Goal: Task Accomplishment & Management: Complete application form

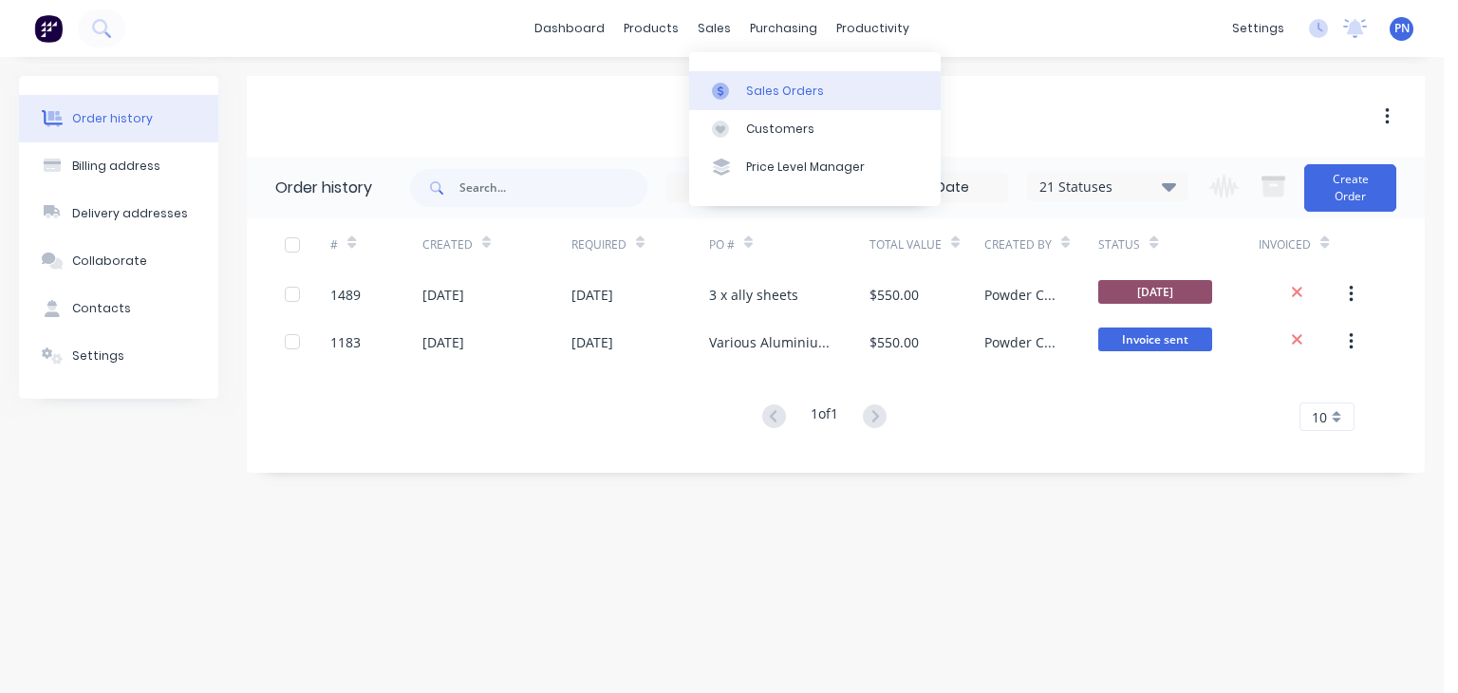
click at [753, 72] on link "Sales Orders" at bounding box center [815, 90] width 252 height 38
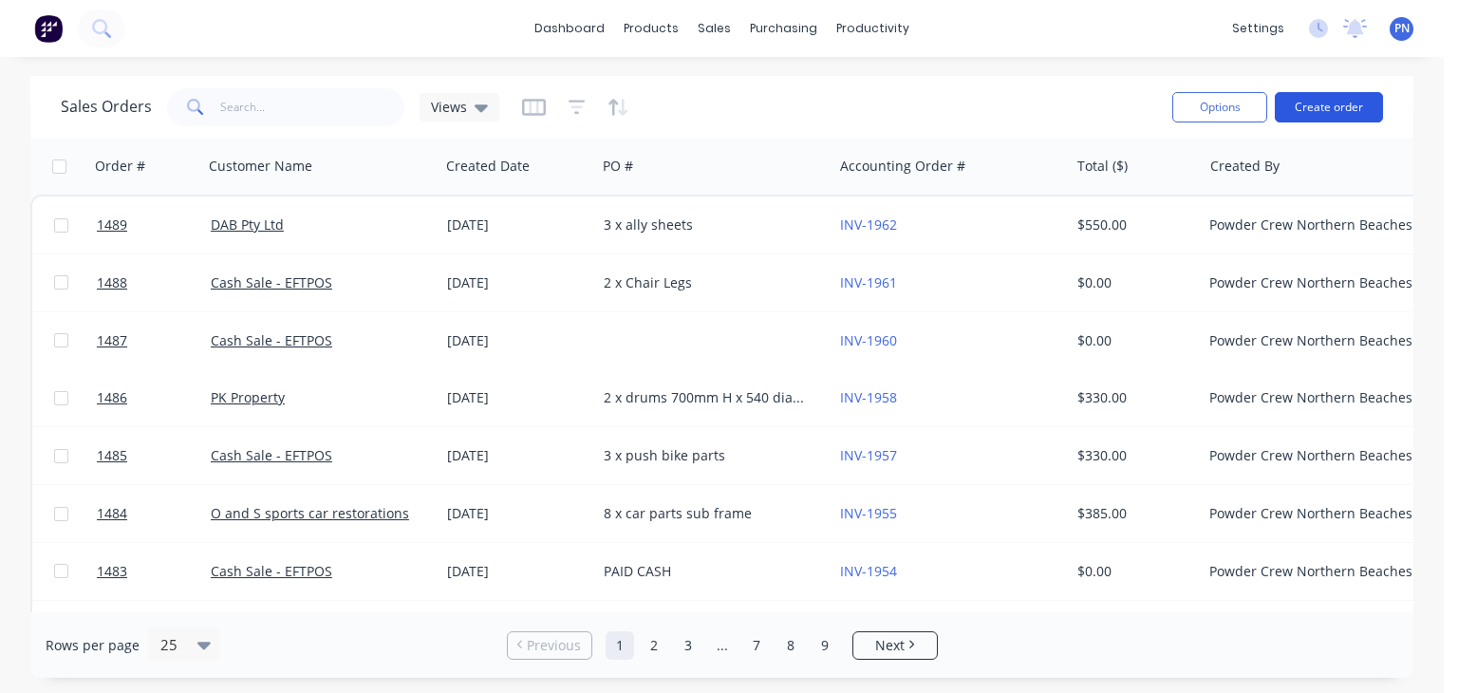
click at [1338, 105] on button "Create order" at bounding box center [1329, 107] width 108 height 30
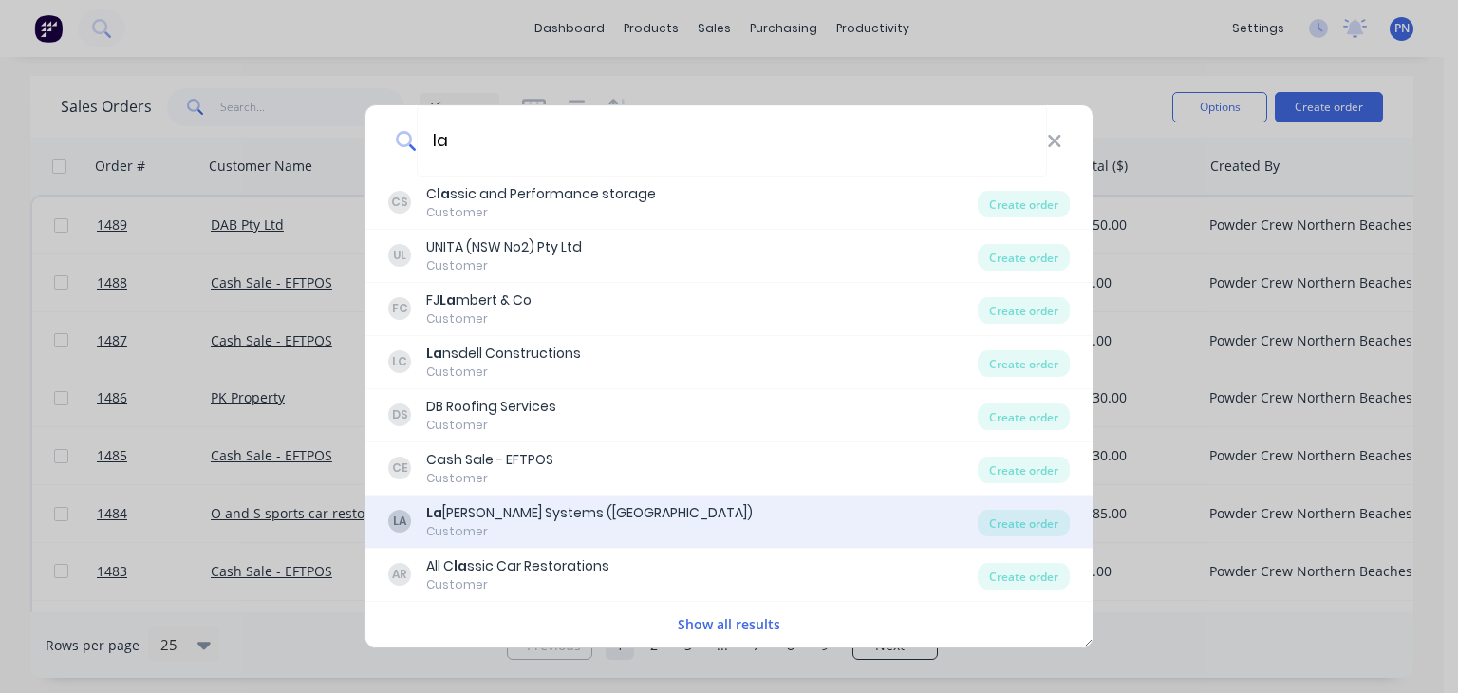
type input "la"
click at [593, 536] on div "LA [PERSON_NAME] Systems ([GEOGRAPHIC_DATA]) Customer" at bounding box center [683, 521] width 590 height 37
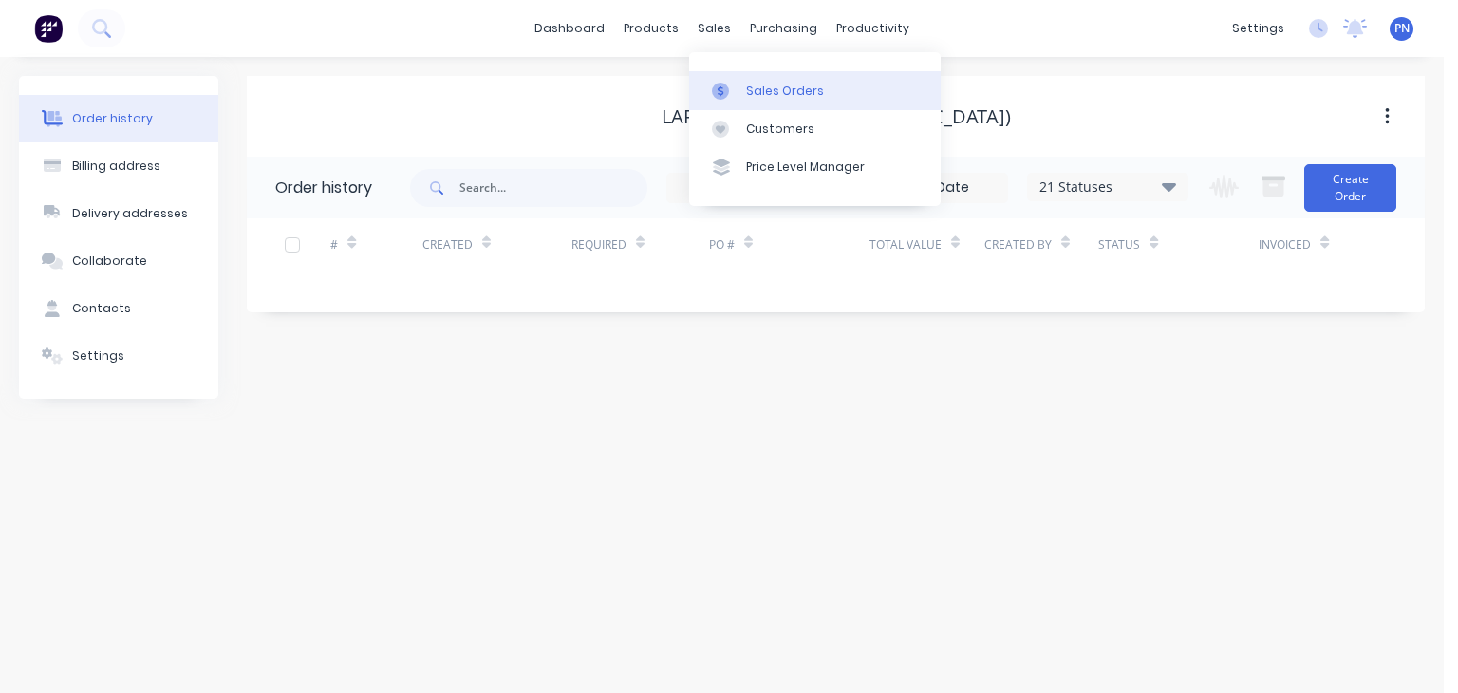
click at [762, 91] on div "Sales Orders" at bounding box center [785, 91] width 78 height 17
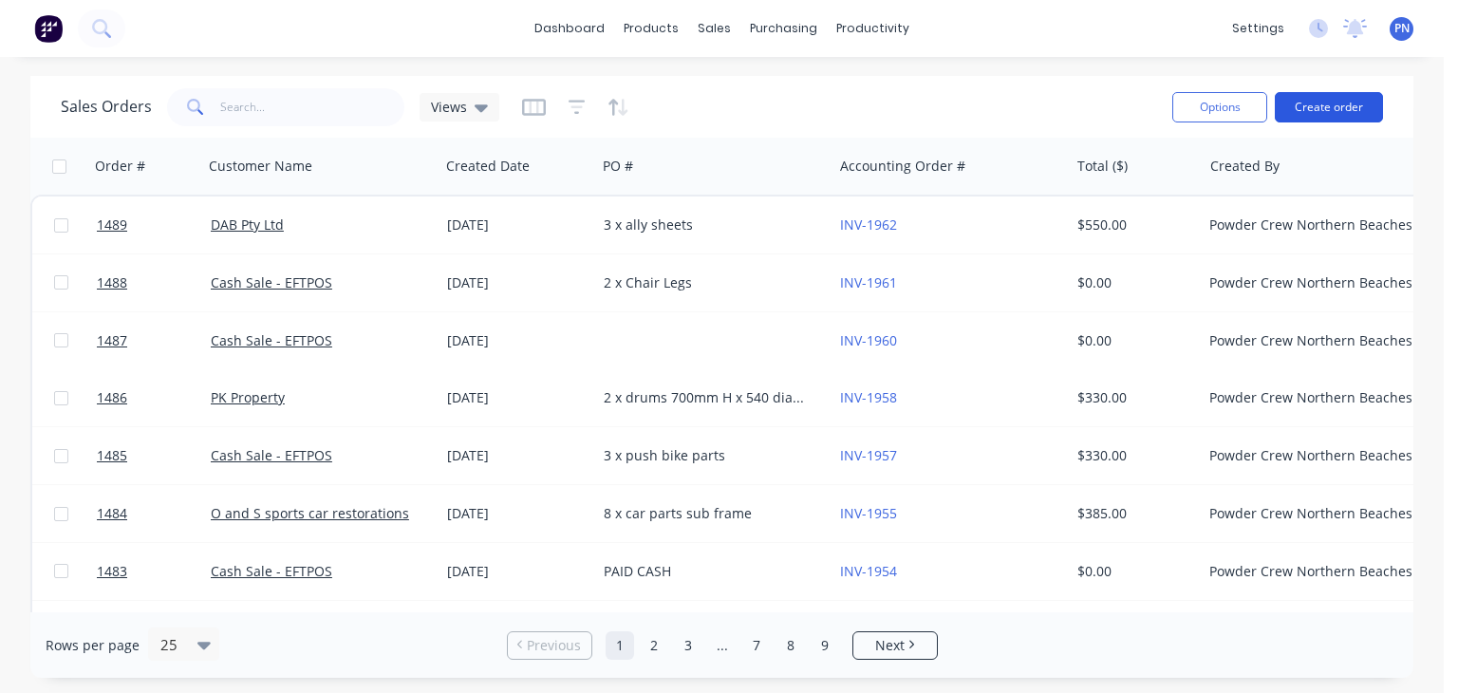
click at [1353, 100] on button "Create order" at bounding box center [1329, 107] width 108 height 30
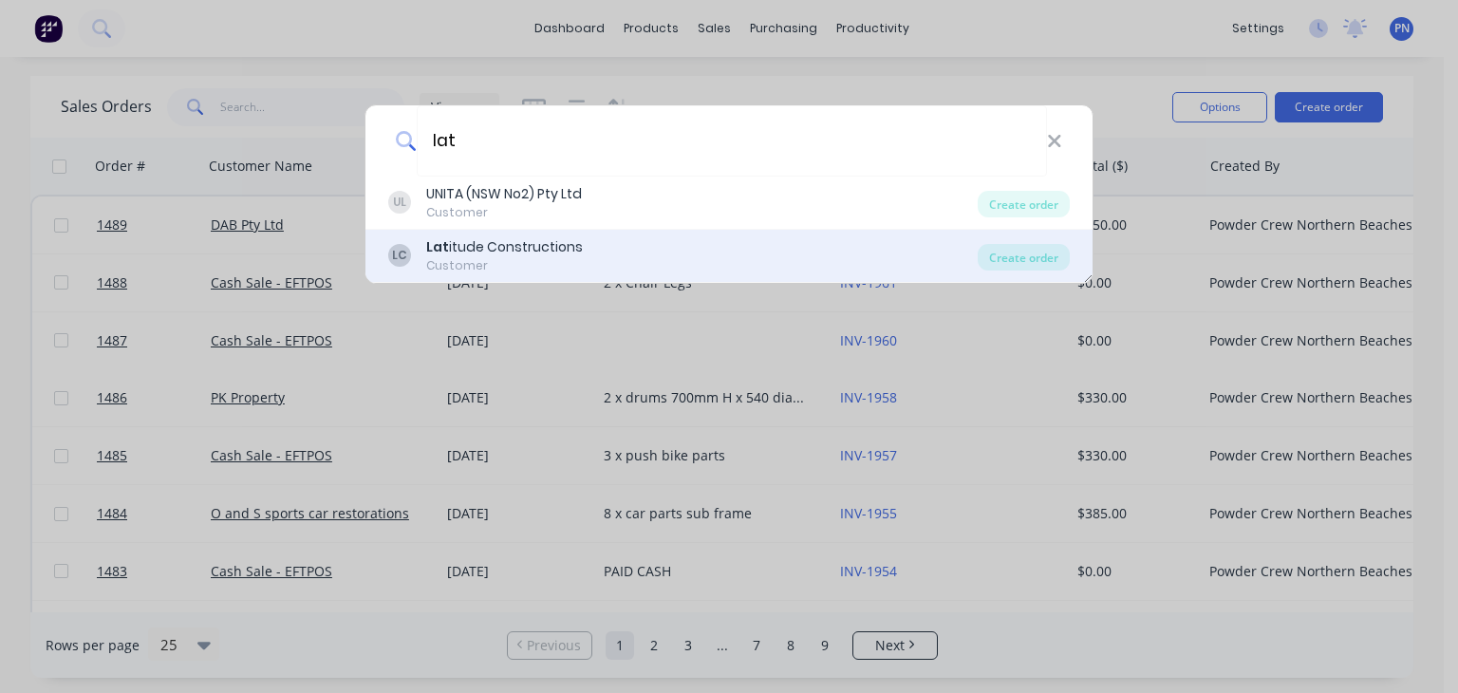
type input "lat"
click at [611, 261] on div "LC Lat itude Constructions Customer" at bounding box center [683, 255] width 590 height 37
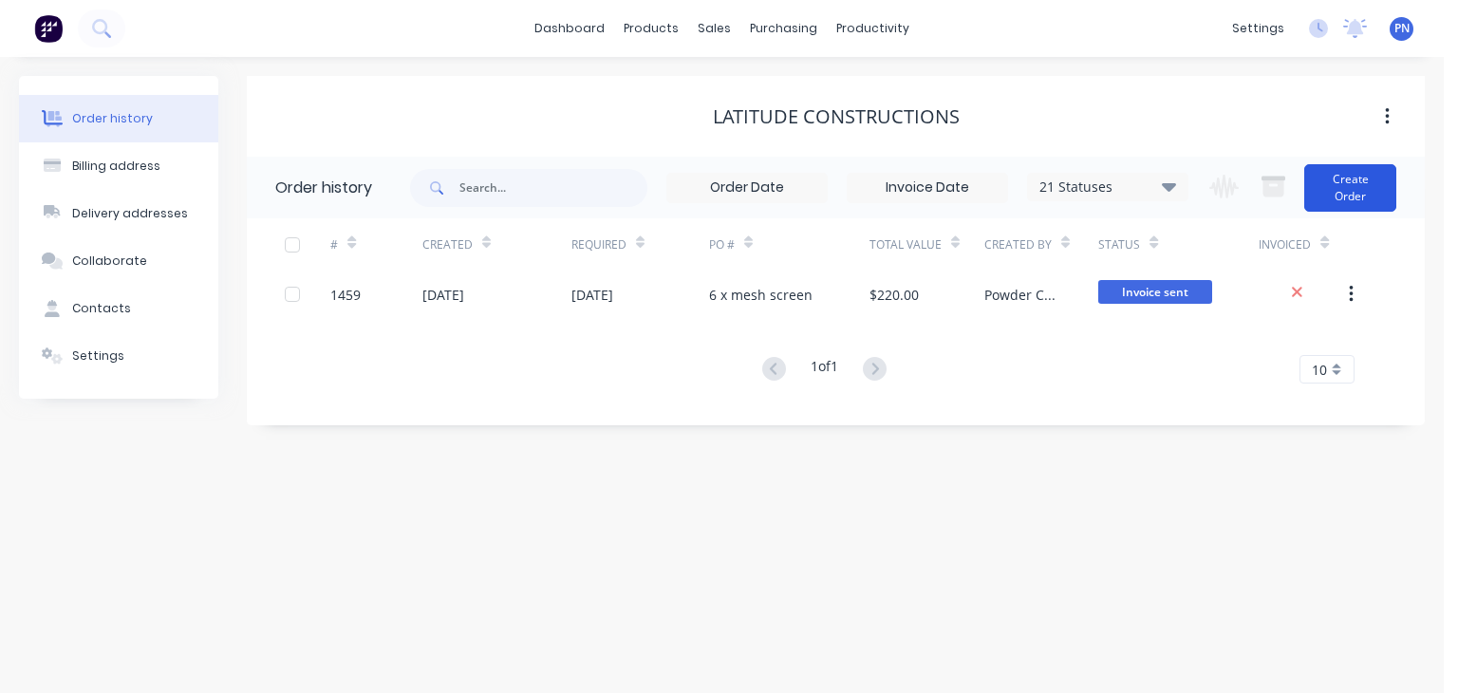
click at [1349, 189] on button "Create Order" at bounding box center [1351, 187] width 92 height 47
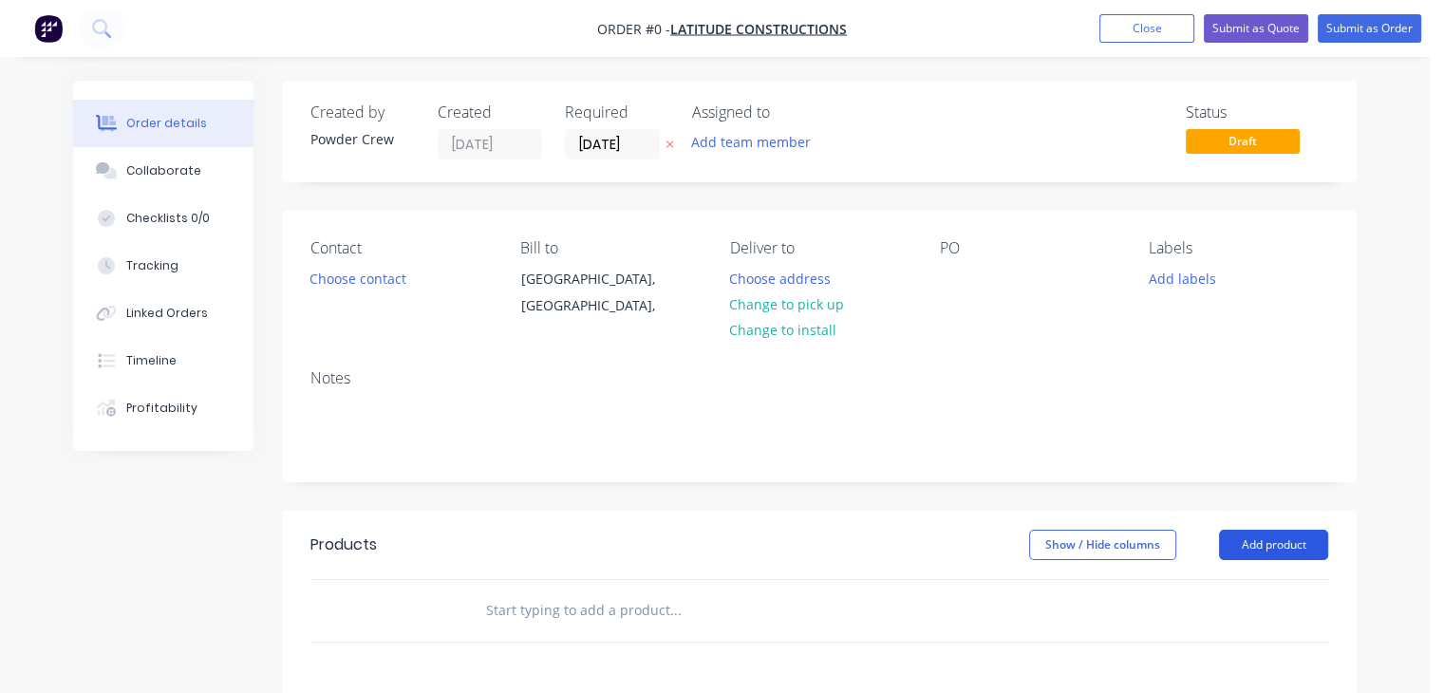
click at [1280, 538] on button "Add product" at bounding box center [1273, 545] width 109 height 30
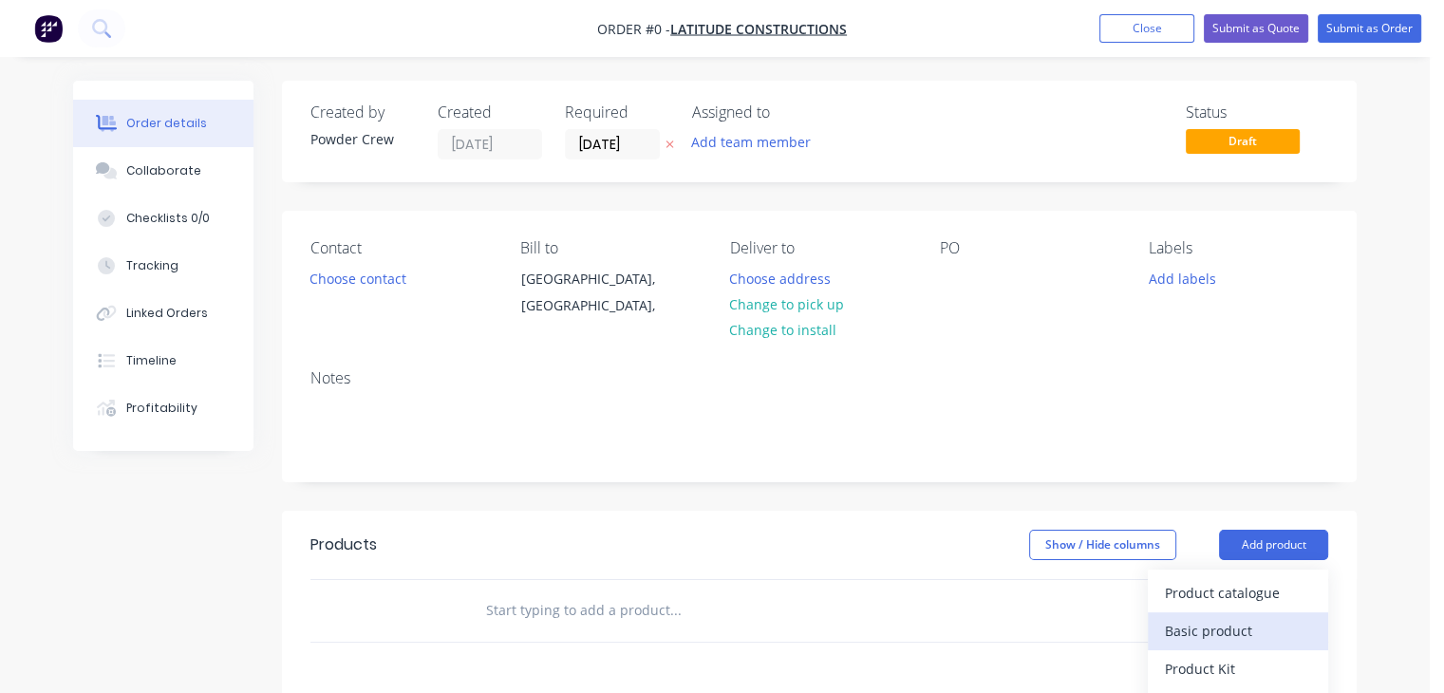
click at [1212, 617] on div "Basic product" at bounding box center [1238, 631] width 146 height 28
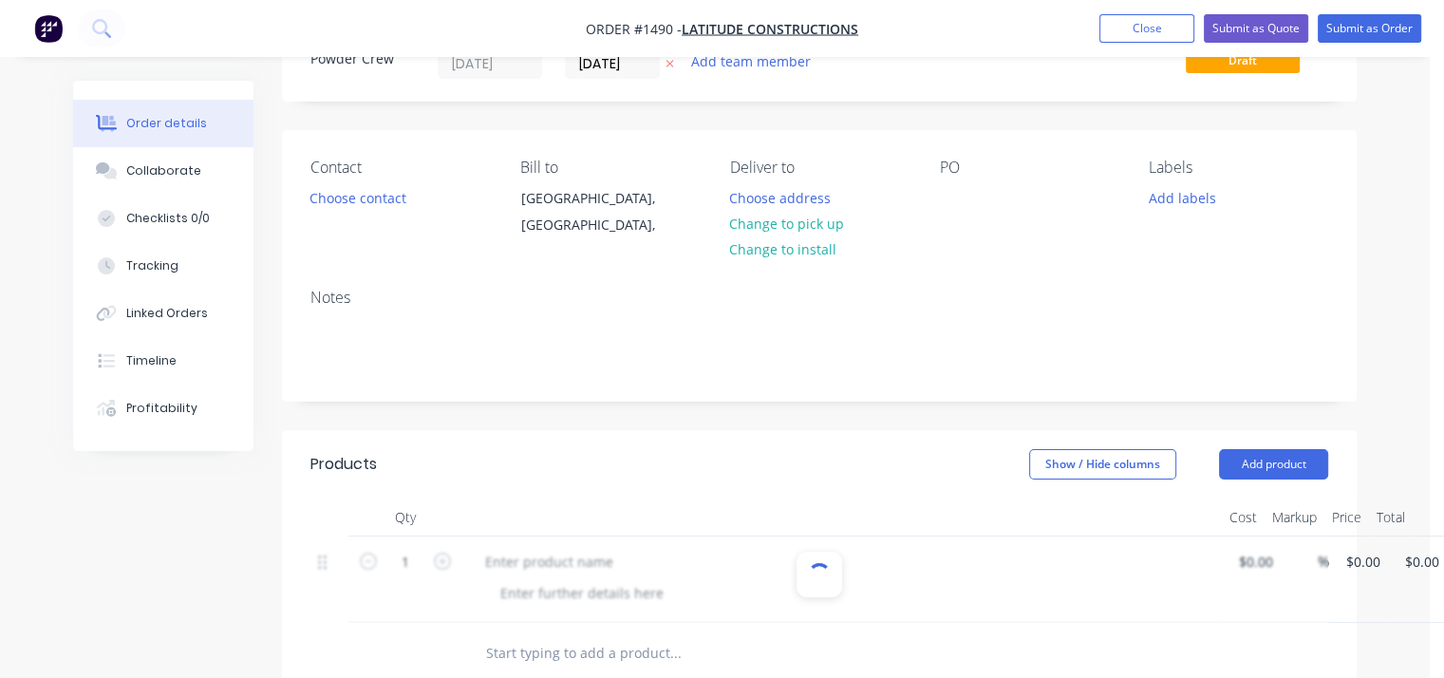
scroll to position [190, 0]
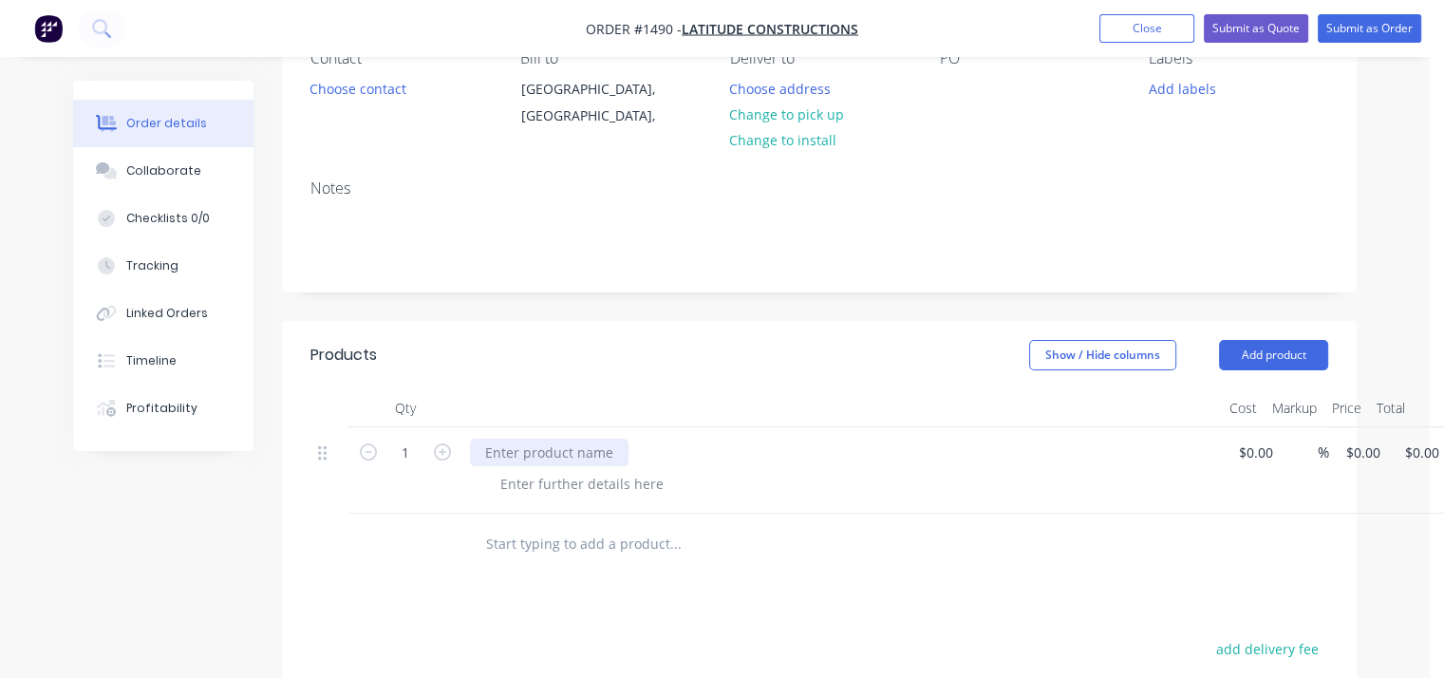
click at [566, 453] on div at bounding box center [549, 453] width 159 height 28
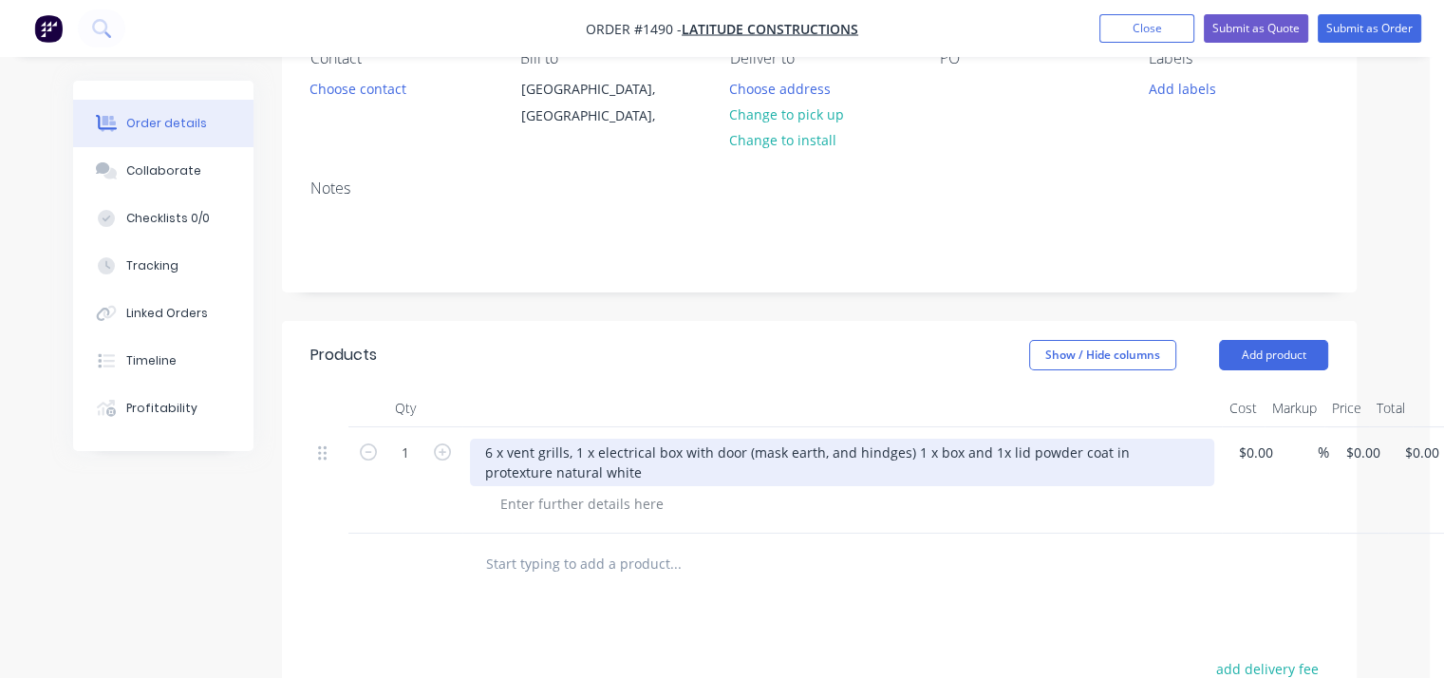
scroll to position [95, 0]
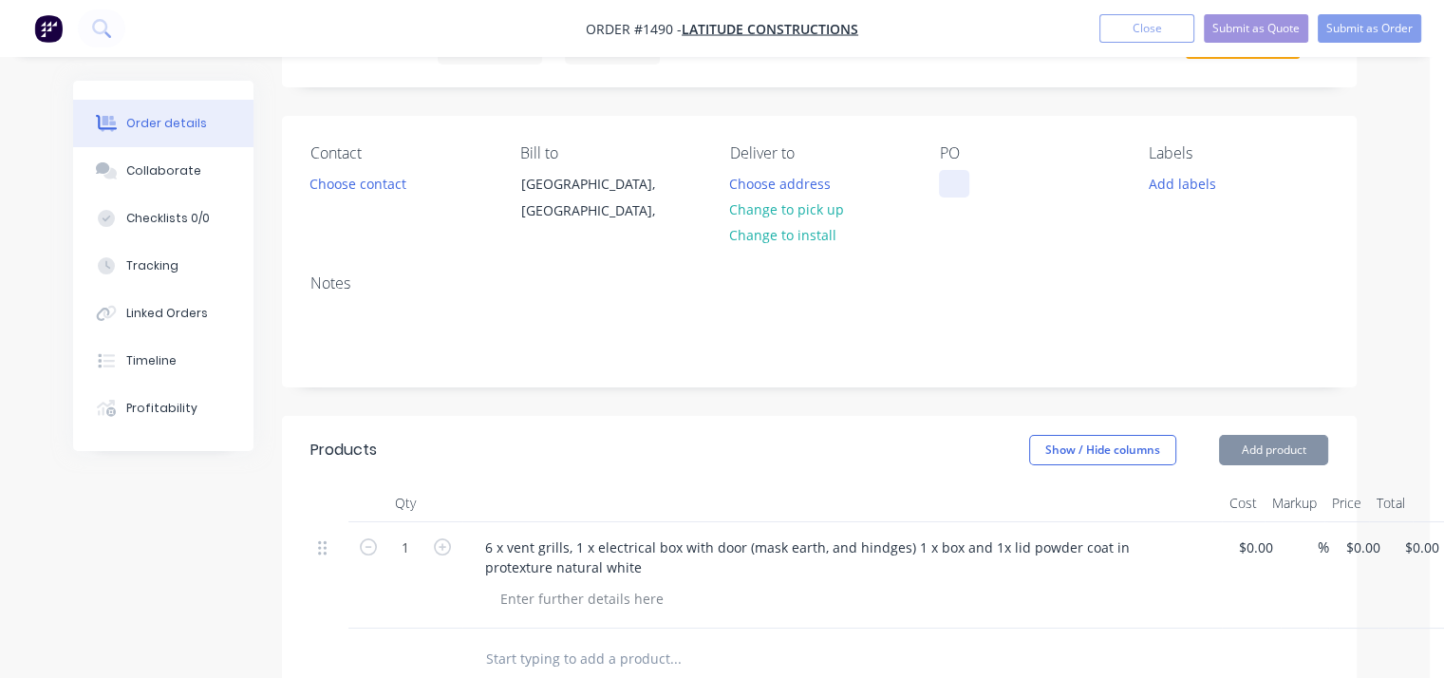
click at [954, 182] on div at bounding box center [954, 184] width 30 height 28
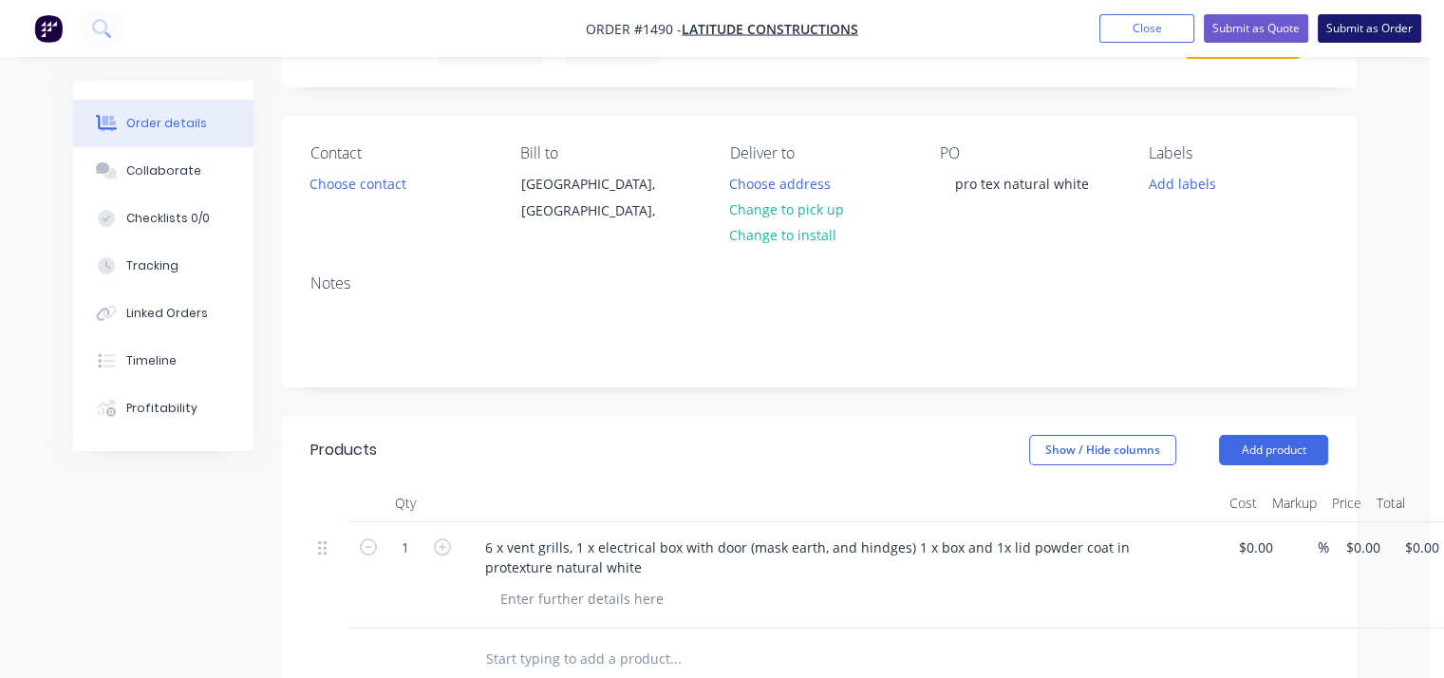
click at [1364, 26] on button "Submit as Order" at bounding box center [1369, 28] width 103 height 28
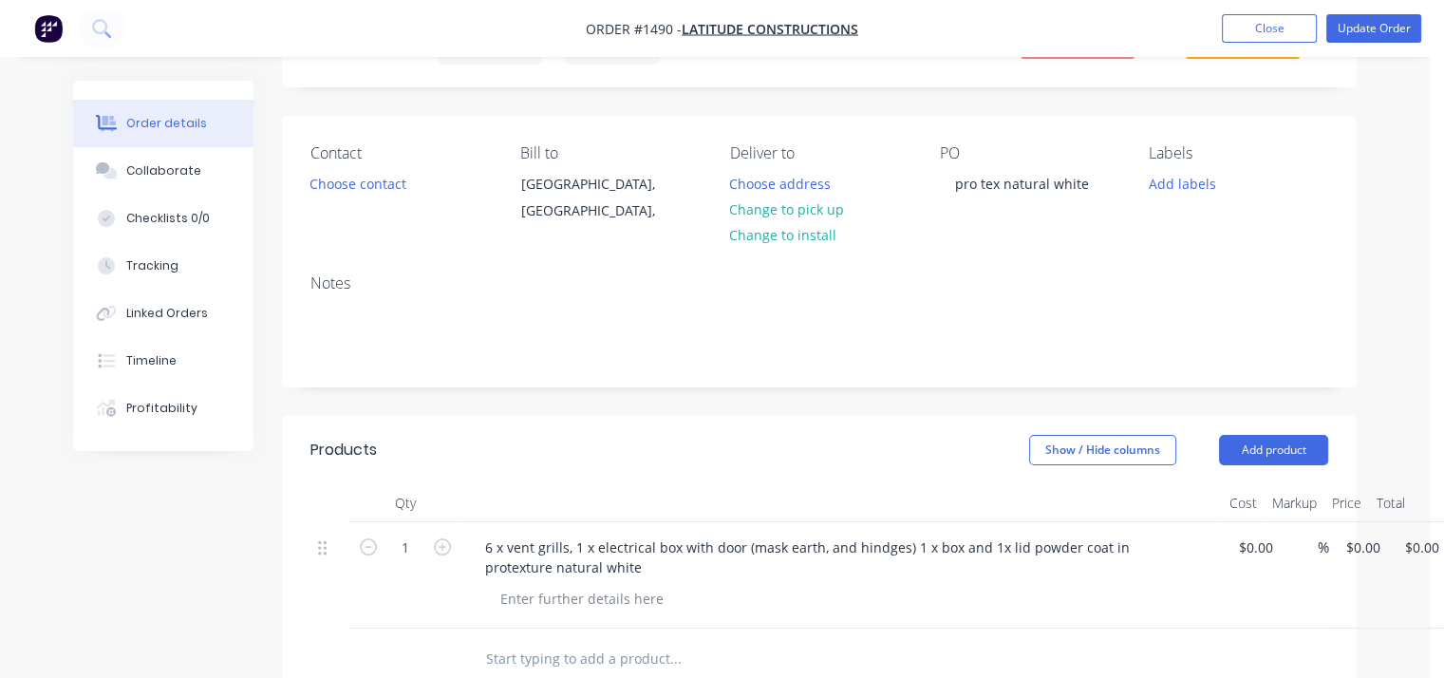
scroll to position [0, 0]
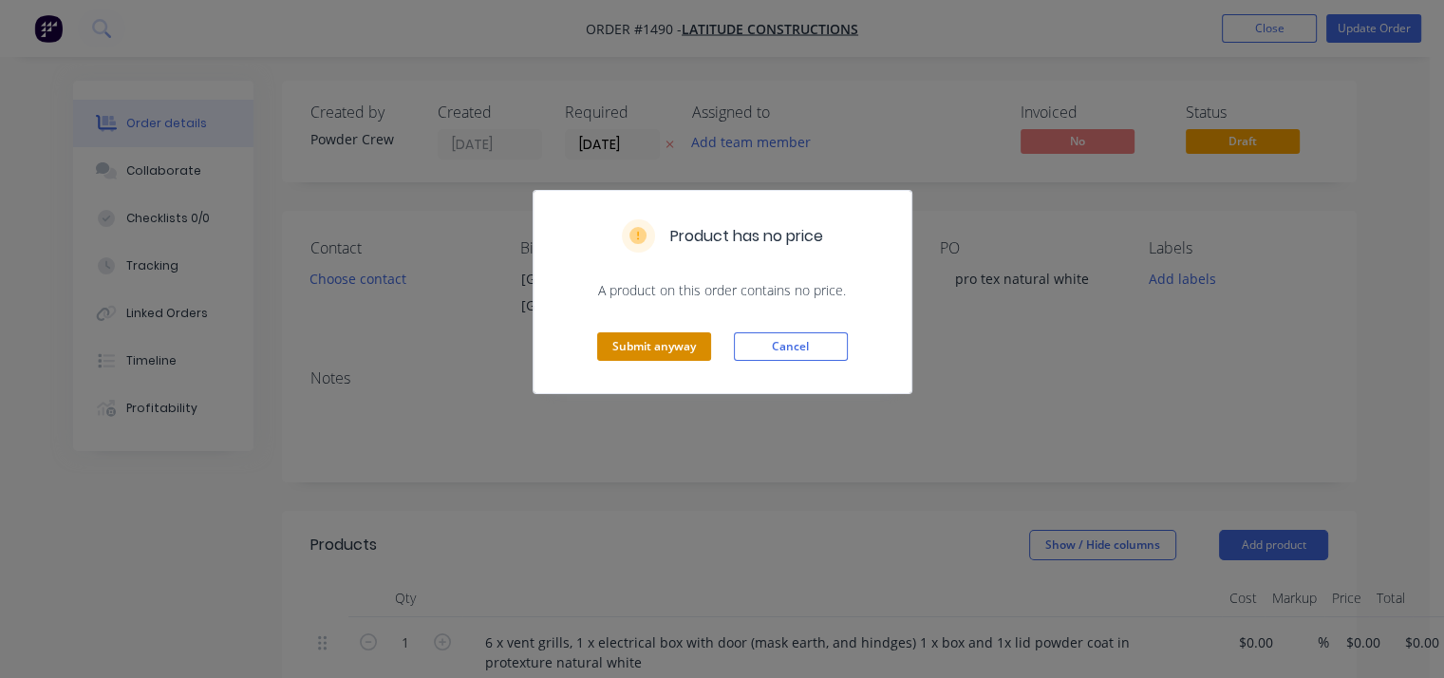
click at [675, 351] on button "Submit anyway" at bounding box center [654, 346] width 114 height 28
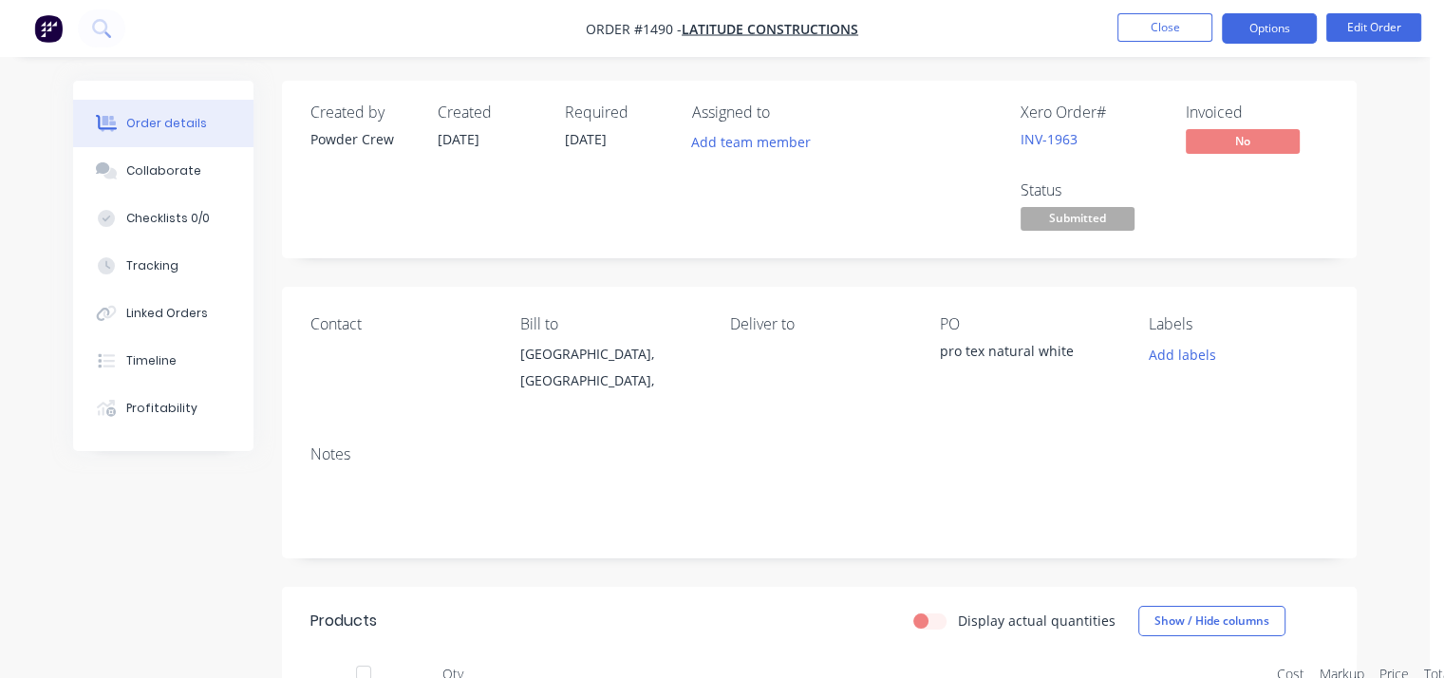
click at [1257, 31] on button "Options" at bounding box center [1269, 28] width 95 height 30
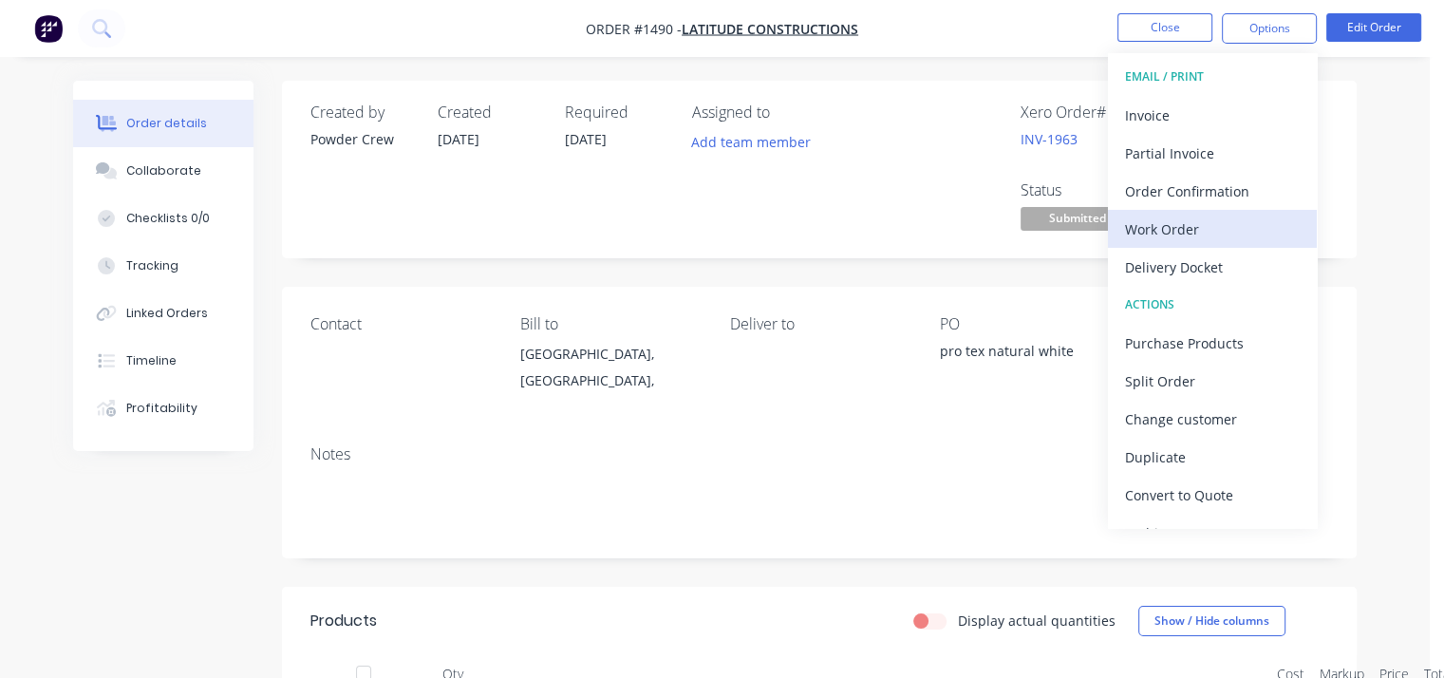
click at [1187, 228] on div "Work Order" at bounding box center [1212, 230] width 175 height 28
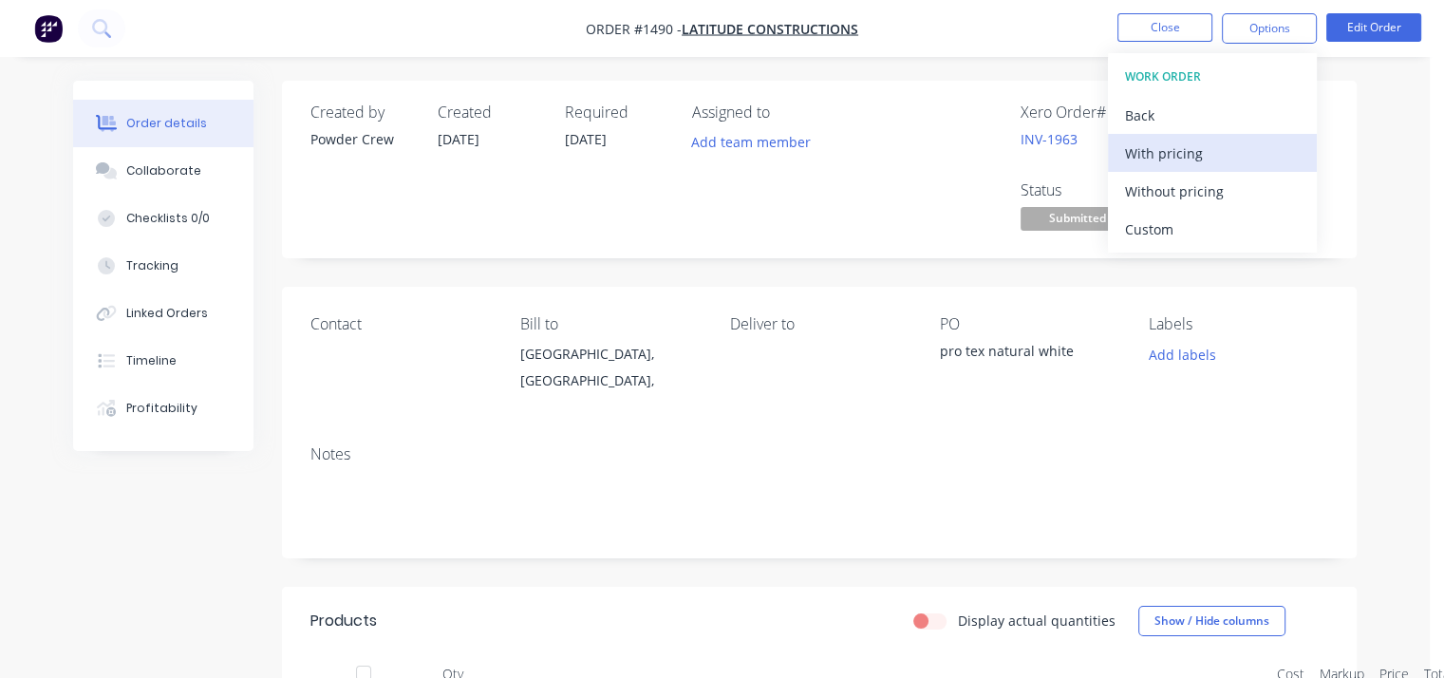
click at [1157, 160] on div "With pricing" at bounding box center [1212, 154] width 175 height 28
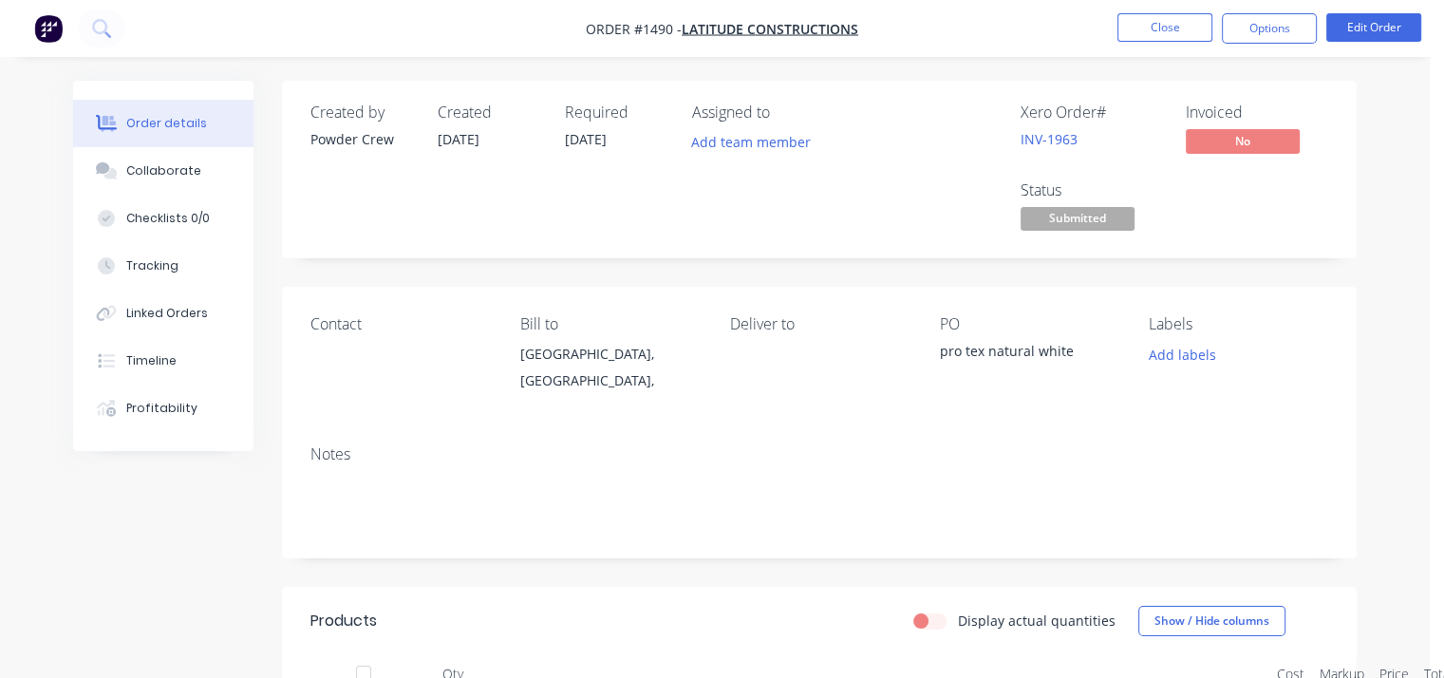
click at [1394, 388] on div "Order details Collaborate Checklists 0/0 Tracking Linked Orders Timeline Profit…" at bounding box center [715, 549] width 1430 height 1099
click at [1169, 28] on button "Close" at bounding box center [1165, 27] width 95 height 28
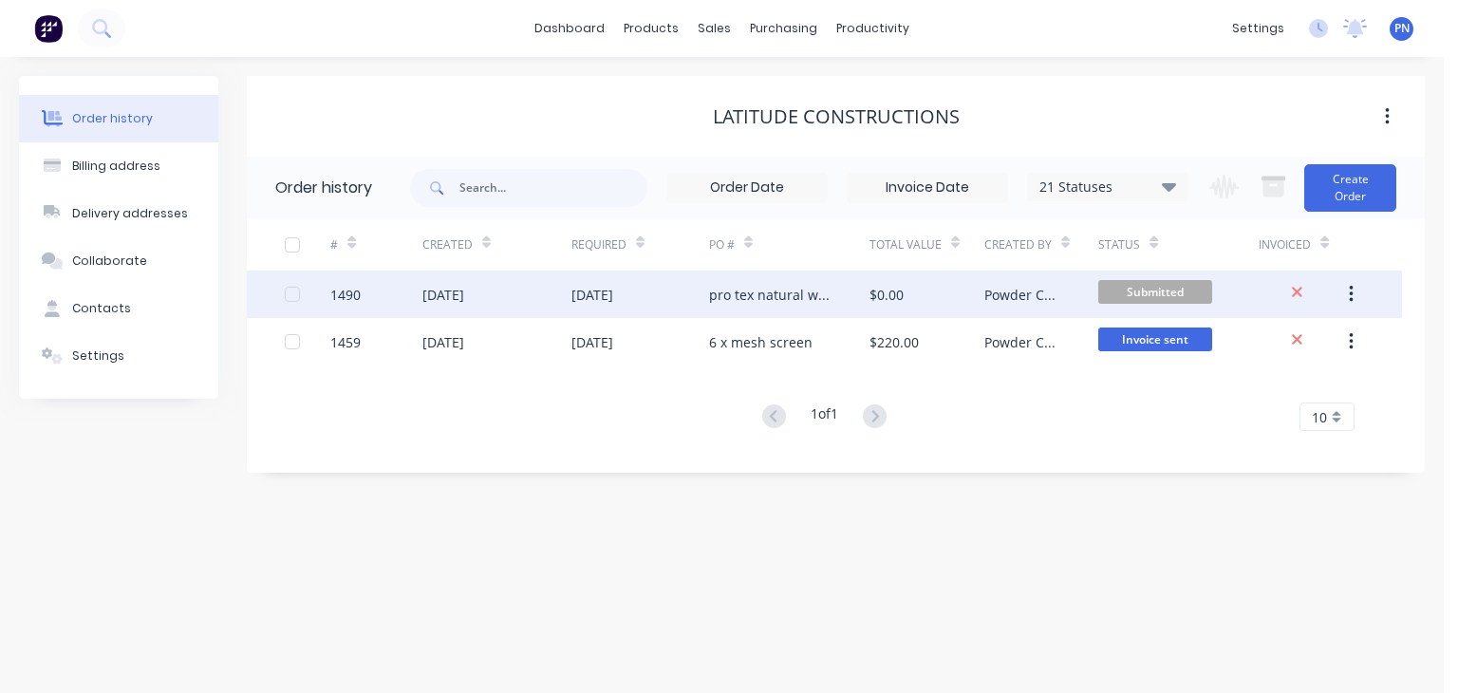
click at [1145, 298] on span "Submitted" at bounding box center [1156, 292] width 114 height 24
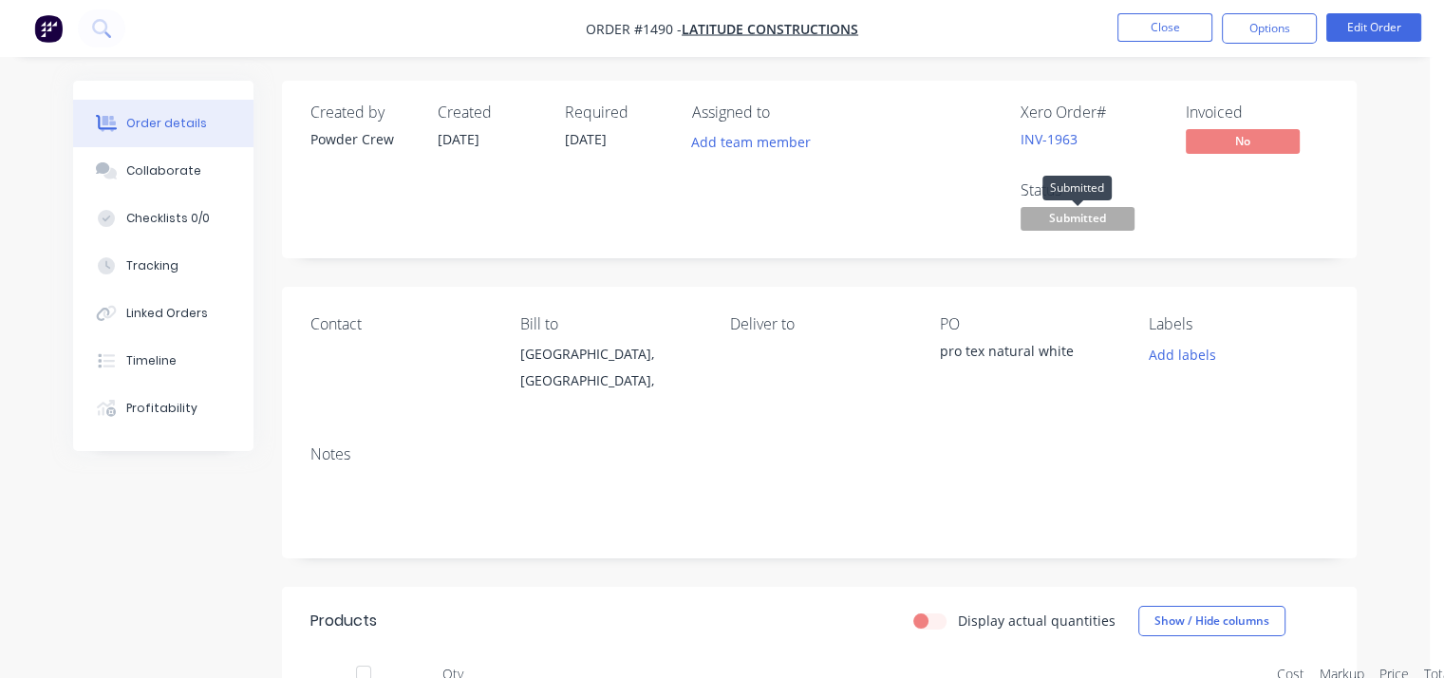
click at [1097, 218] on span "Submitted" at bounding box center [1078, 219] width 114 height 24
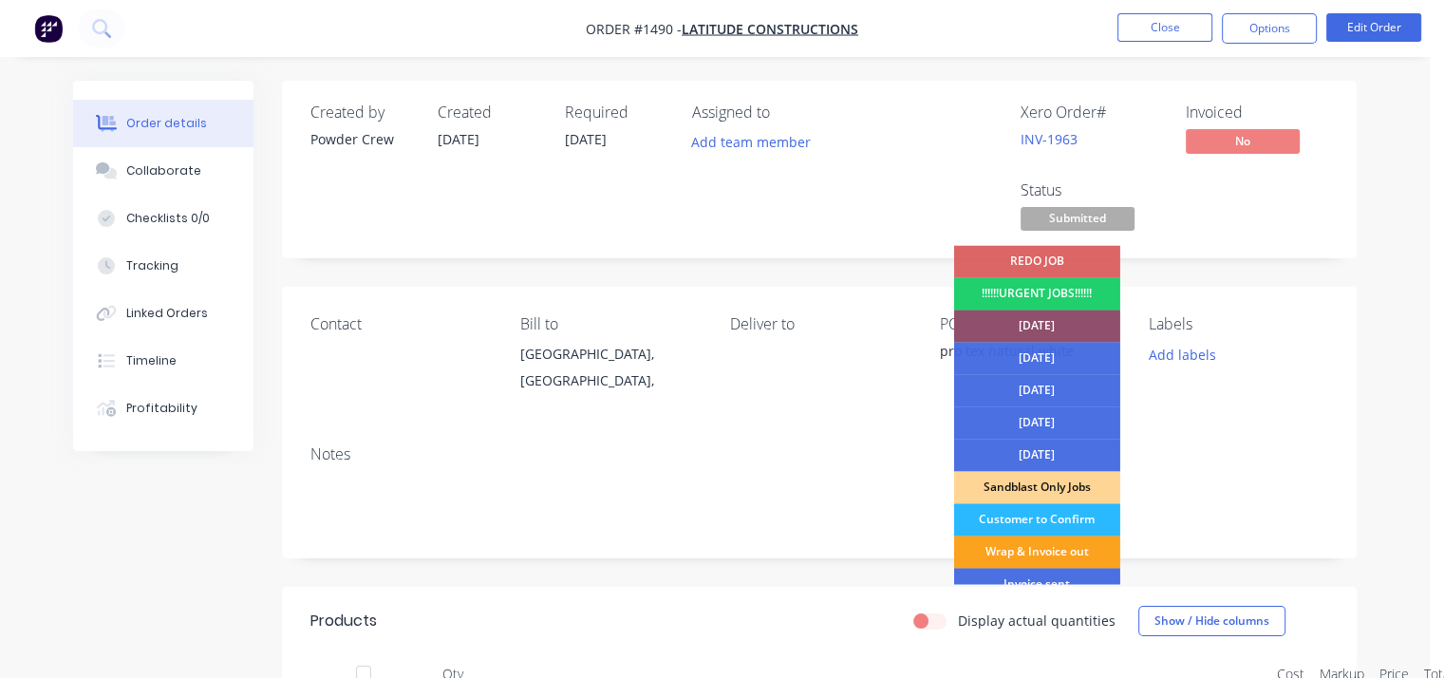
click at [1048, 328] on div "[DATE]" at bounding box center [1037, 326] width 166 height 32
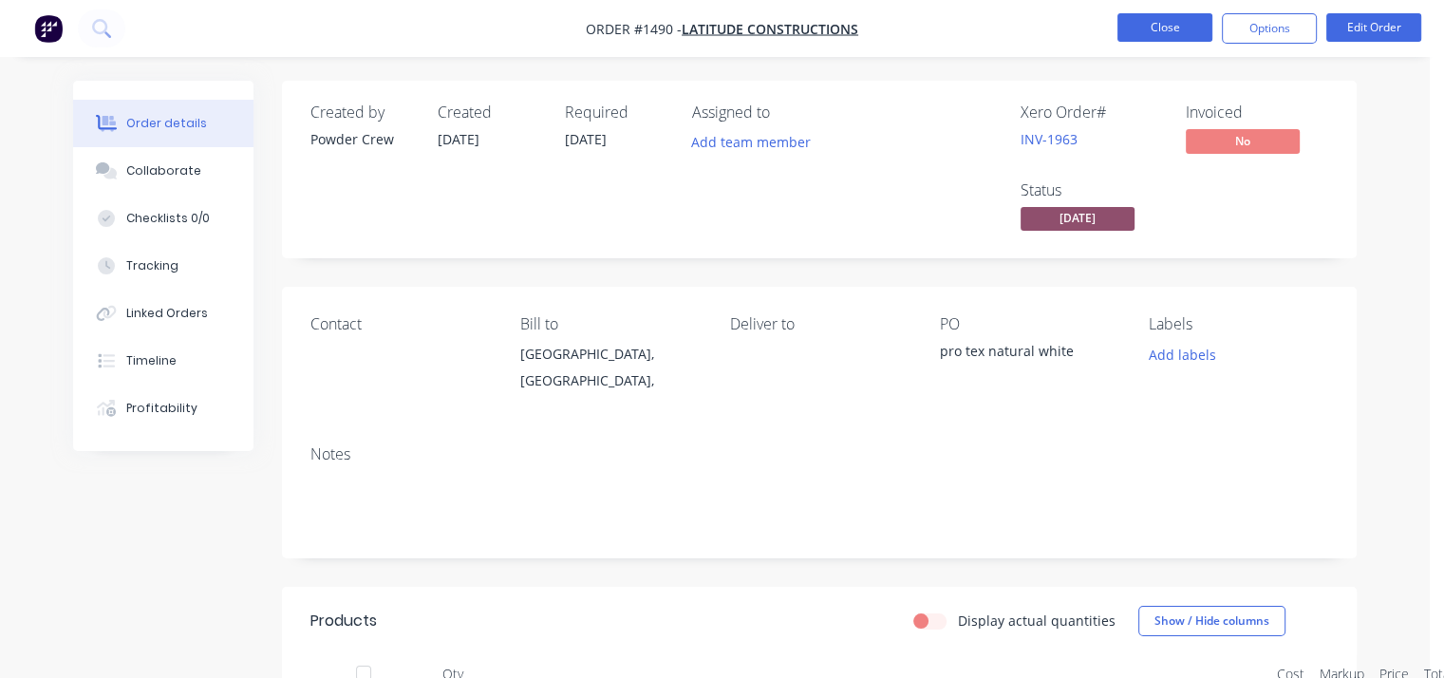
click at [1174, 25] on button "Close" at bounding box center [1165, 27] width 95 height 28
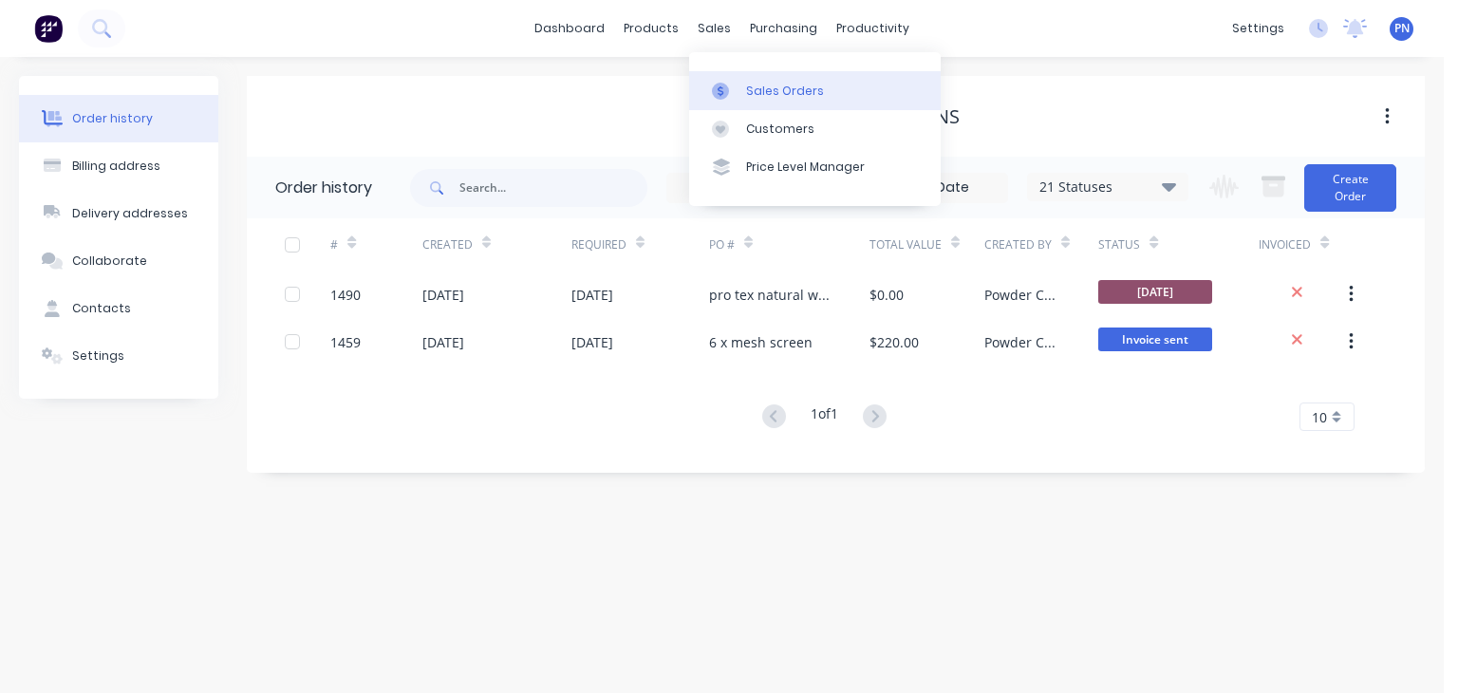
click at [744, 96] on link "Sales Orders" at bounding box center [815, 90] width 252 height 38
